Goal: Obtain resource: Download file/media

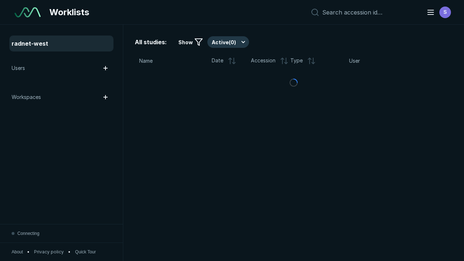
scroll to position [1979, 3019]
